Goal: Information Seeking & Learning: Learn about a topic

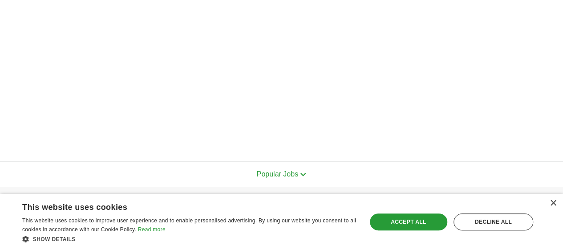
scroll to position [337, 0]
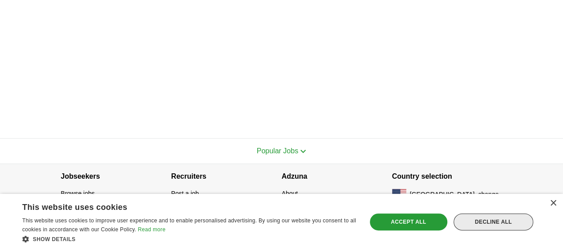
click at [500, 221] on div "Decline all" at bounding box center [494, 221] width 80 height 17
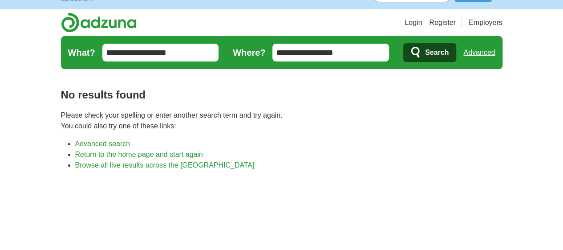
scroll to position [0, 0]
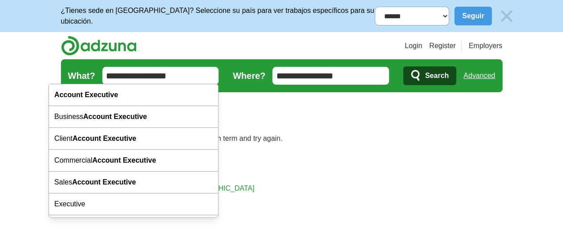
drag, startPoint x: 135, startPoint y: 72, endPoint x: 0, endPoint y: 58, distance: 136.1
click at [54, 59] on div "Login Register Employers job, company, title [GEOGRAPHIC_DATA] [GEOGRAPHIC_DATA…" at bounding box center [282, 253] width 456 height 443
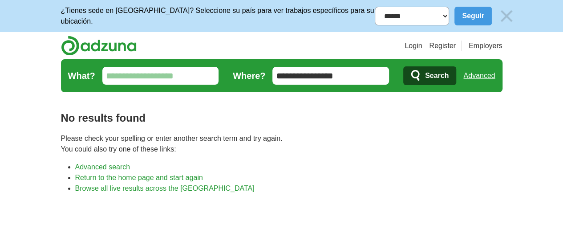
type input "*"
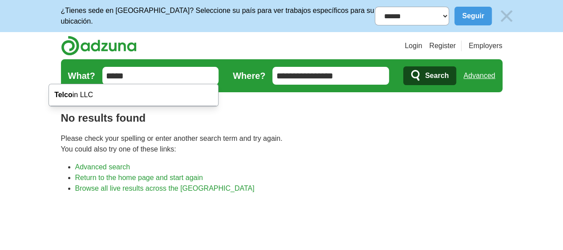
type input "*****"
click at [403, 66] on button "Search" at bounding box center [429, 75] width 53 height 19
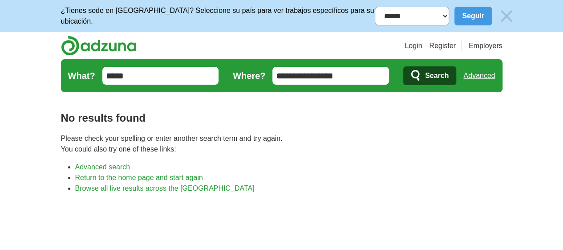
click at [516, 13] on img at bounding box center [506, 16] width 19 height 19
